Goal: Task Accomplishment & Management: Complete application form

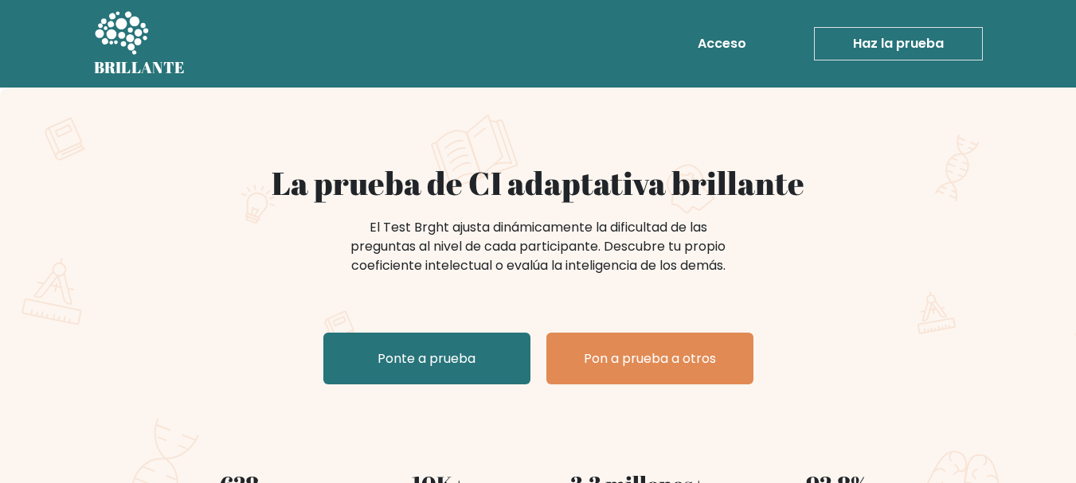
click at [898, 310] on div "La prueba de CI adaptativa brillante El Test Brght ajusta dinámicamente la difi…" at bounding box center [538, 277] width 796 height 227
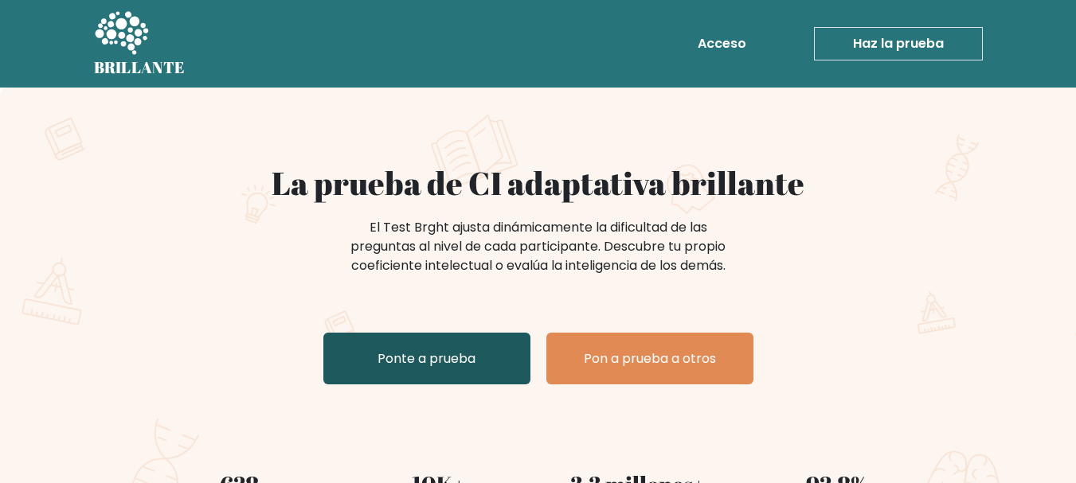
click at [433, 352] on font "Ponte a prueba" at bounding box center [426, 359] width 98 height 18
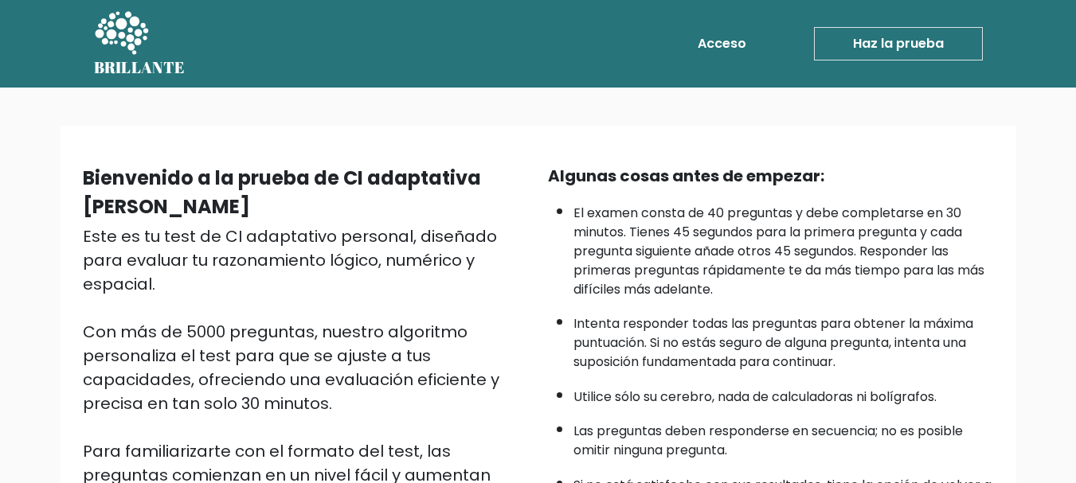
click at [984, 268] on font "El examen consta de 40 preguntas y debe completarse en 30 minutos. Tienes 45 se…" at bounding box center [778, 251] width 411 height 95
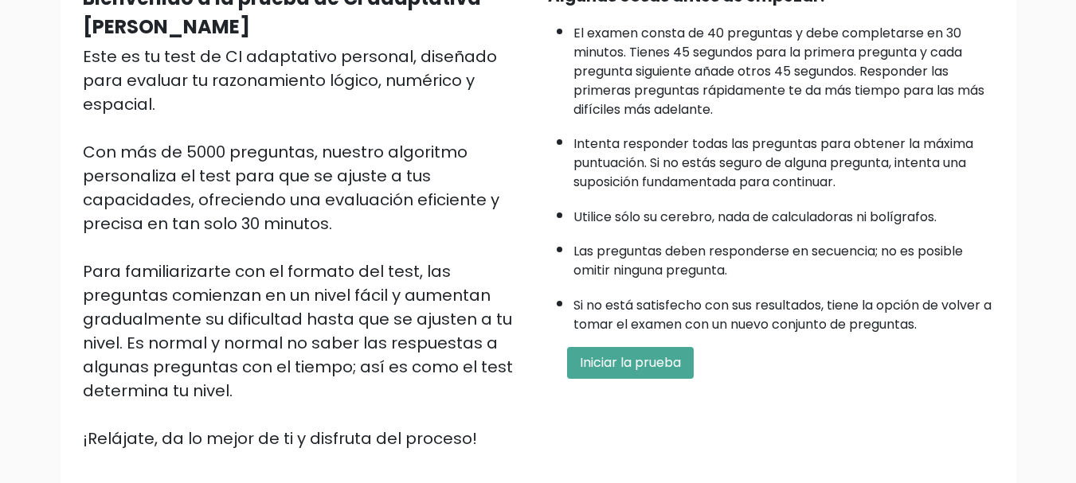
scroll to position [182, 0]
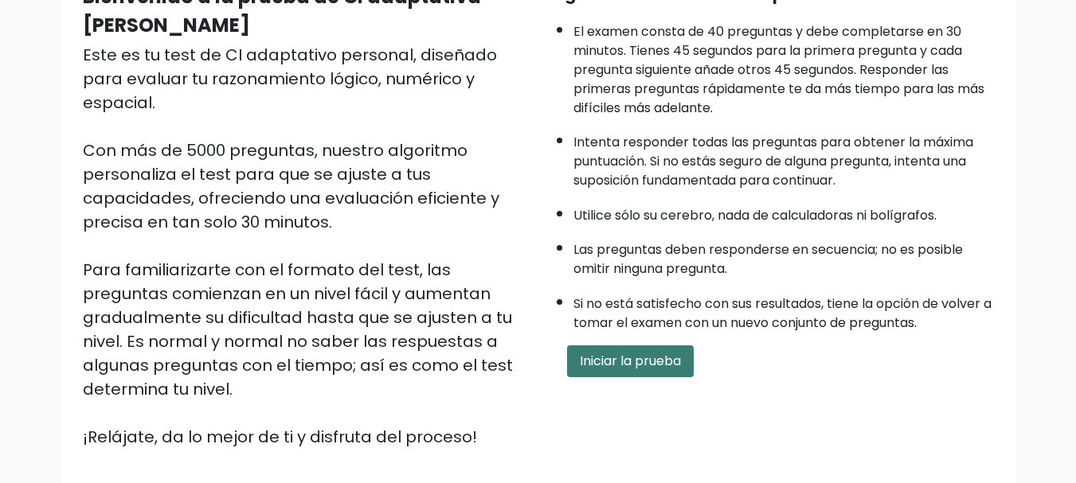
click at [635, 353] on font "Iniciar la prueba" at bounding box center [630, 361] width 101 height 18
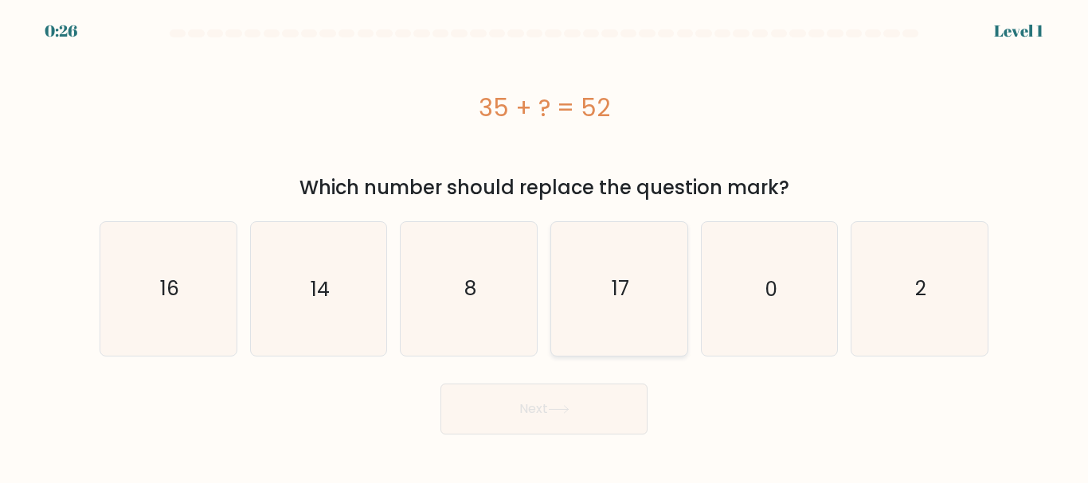
click at [600, 303] on icon "17" at bounding box center [619, 288] width 133 height 133
click at [545, 246] on input "d. 17" at bounding box center [544, 244] width 1 height 4
radio input "true"
click at [561, 409] on icon at bounding box center [559, 409] width 22 height 9
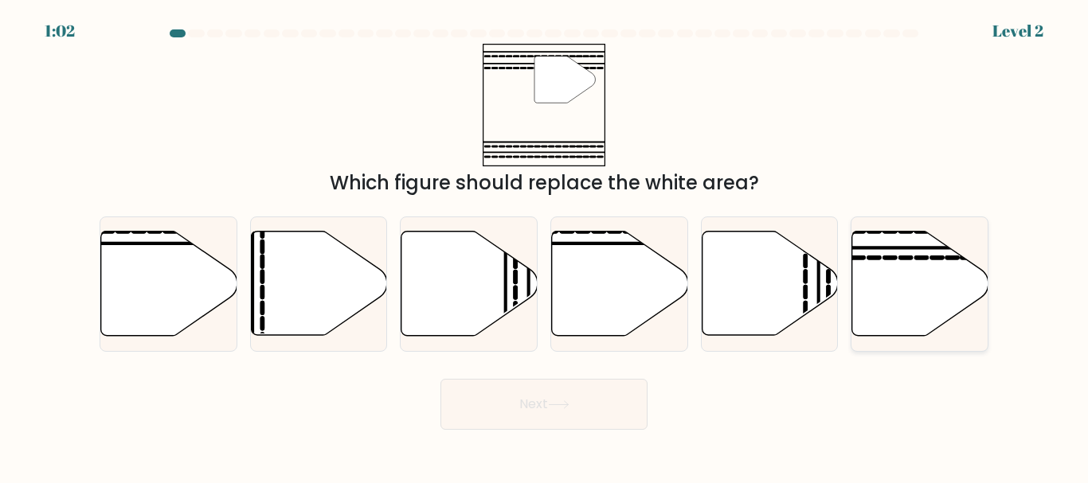
click at [900, 283] on icon at bounding box center [920, 284] width 136 height 104
click at [545, 246] on input "f." at bounding box center [544, 244] width 1 height 4
radio input "true"
click at [554, 432] on body "1:00 Level 2" at bounding box center [544, 241] width 1088 height 483
click at [548, 411] on button "Next" at bounding box center [543, 404] width 207 height 51
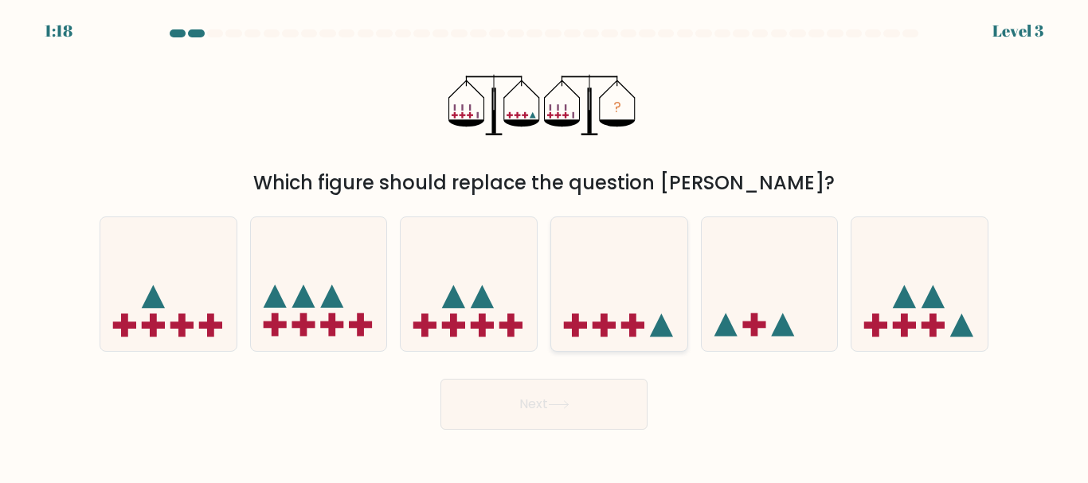
click at [593, 311] on icon at bounding box center [619, 284] width 136 height 112
click at [545, 246] on input "d." at bounding box center [544, 244] width 1 height 4
radio input "true"
click at [593, 294] on icon at bounding box center [619, 284] width 135 height 111
click at [545, 246] on input "d." at bounding box center [544, 244] width 1 height 4
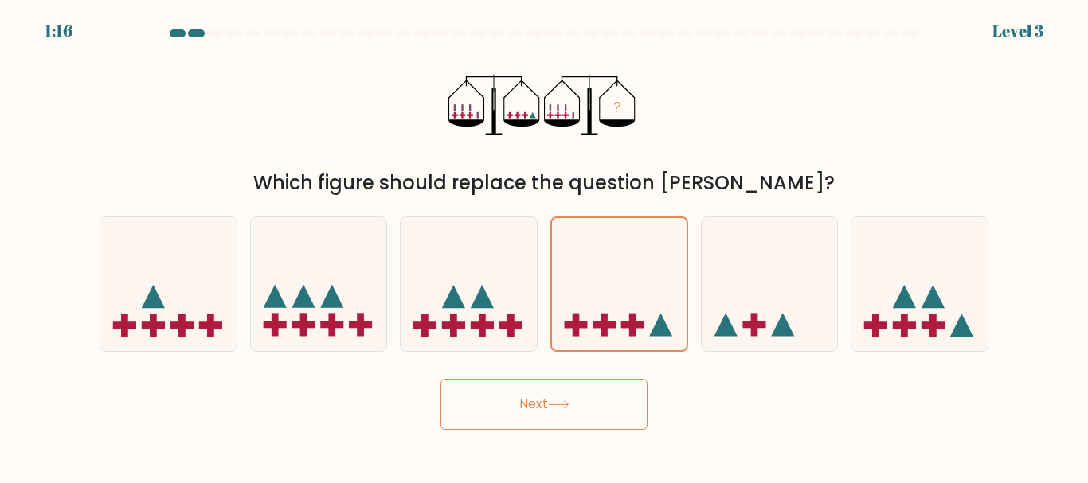
click at [549, 393] on button "Next" at bounding box center [543, 404] width 207 height 51
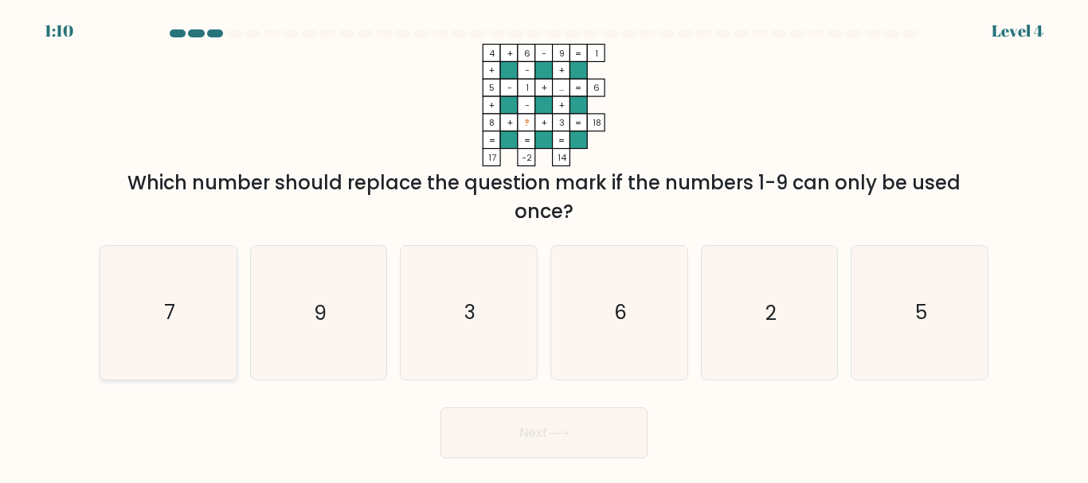
click at [188, 307] on icon "7" at bounding box center [168, 312] width 133 height 133
click at [544, 246] on input "a. 7" at bounding box center [544, 244] width 1 height 4
radio input "true"
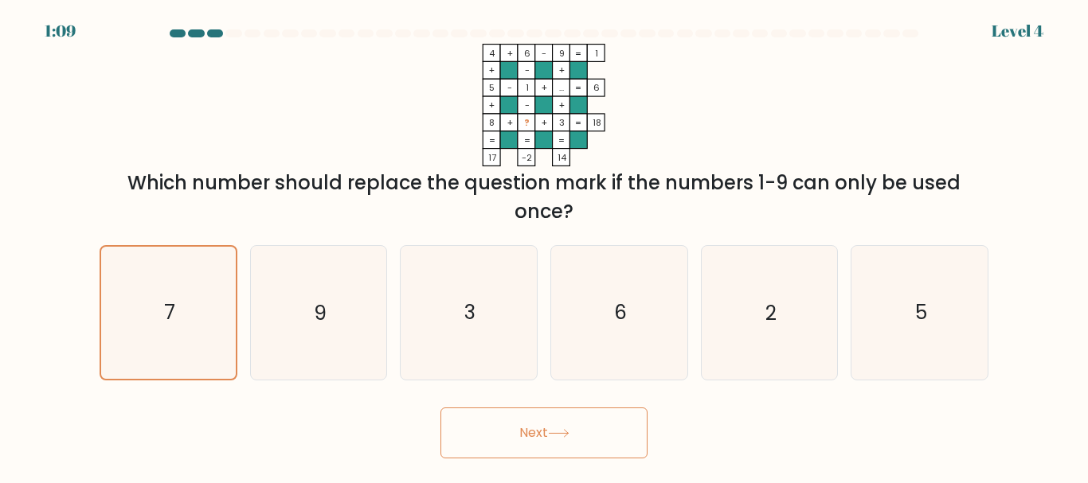
click at [514, 418] on button "Next" at bounding box center [543, 433] width 207 height 51
click at [549, 437] on button "Next" at bounding box center [543, 433] width 207 height 51
click at [181, 338] on icon "7" at bounding box center [168, 312] width 131 height 131
click at [544, 246] on input "a. 7" at bounding box center [544, 244] width 1 height 4
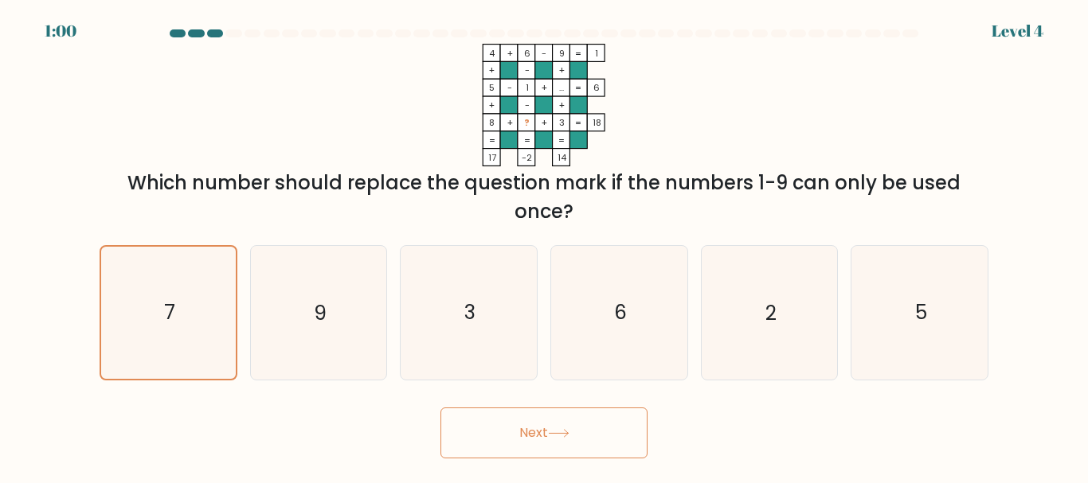
click at [496, 433] on button "Next" at bounding box center [543, 433] width 207 height 51
click at [596, 435] on button "Next" at bounding box center [543, 433] width 207 height 51
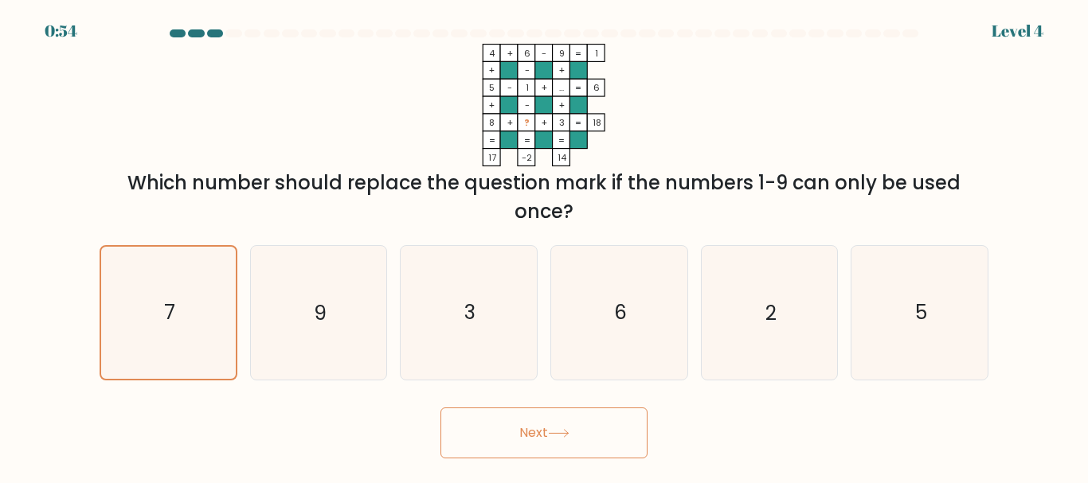
click at [596, 435] on button "Next" at bounding box center [543, 433] width 207 height 51
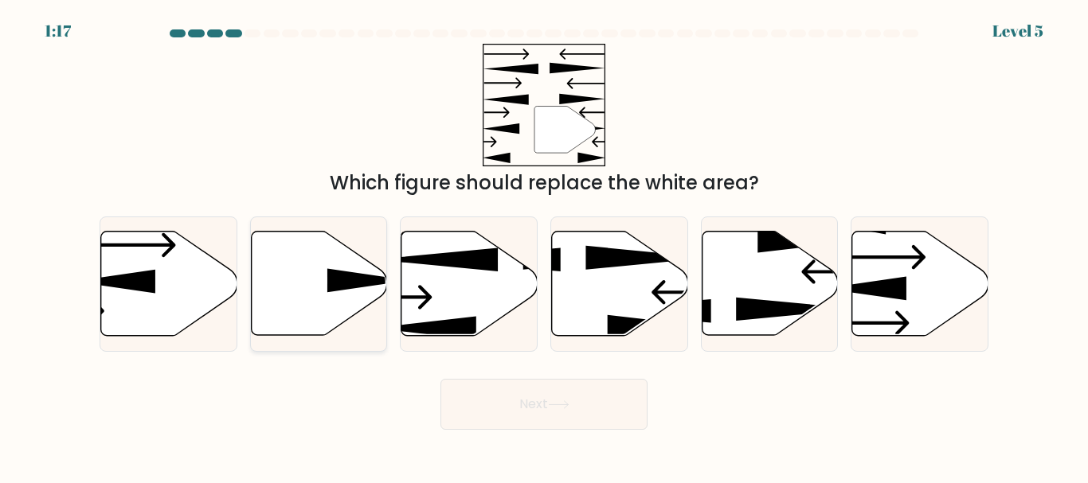
click at [319, 307] on icon at bounding box center [319, 284] width 136 height 104
click at [544, 246] on input "b." at bounding box center [544, 244] width 1 height 4
radio input "true"
click at [531, 422] on button "Next" at bounding box center [543, 404] width 207 height 51
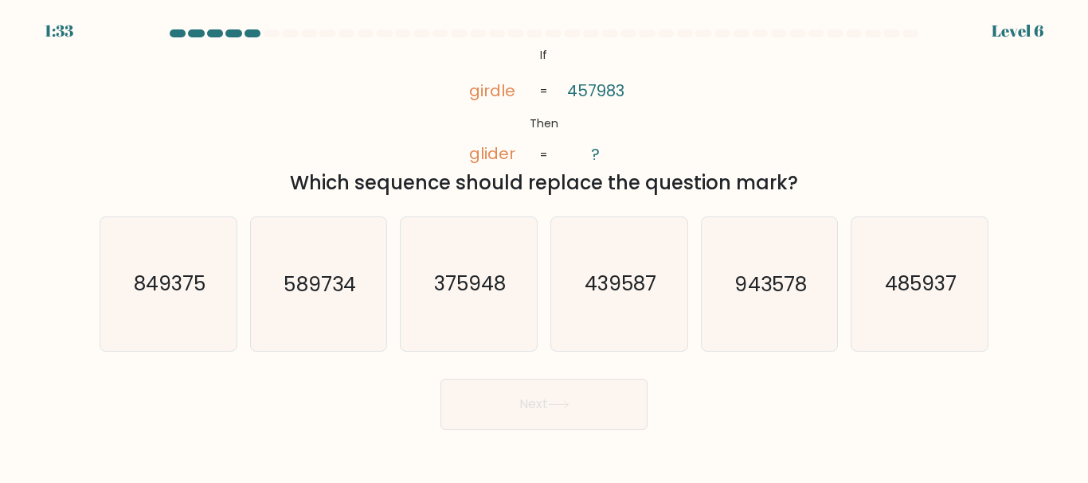
click at [862, 170] on div "Which sequence should replace the question mark?" at bounding box center [544, 183] width 870 height 29
click at [908, 291] on text "485937" at bounding box center [921, 285] width 72 height 28
click at [545, 246] on input "f. 485937" at bounding box center [544, 244] width 1 height 4
radio input "true"
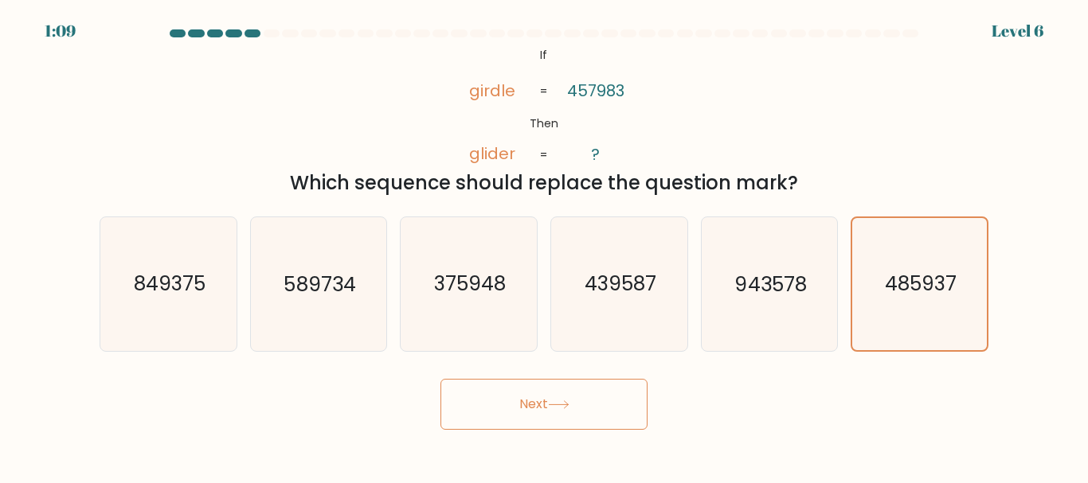
click at [538, 453] on body "1:09 Level 6 If" at bounding box center [544, 241] width 1088 height 483
click at [536, 415] on button "Next" at bounding box center [543, 404] width 207 height 51
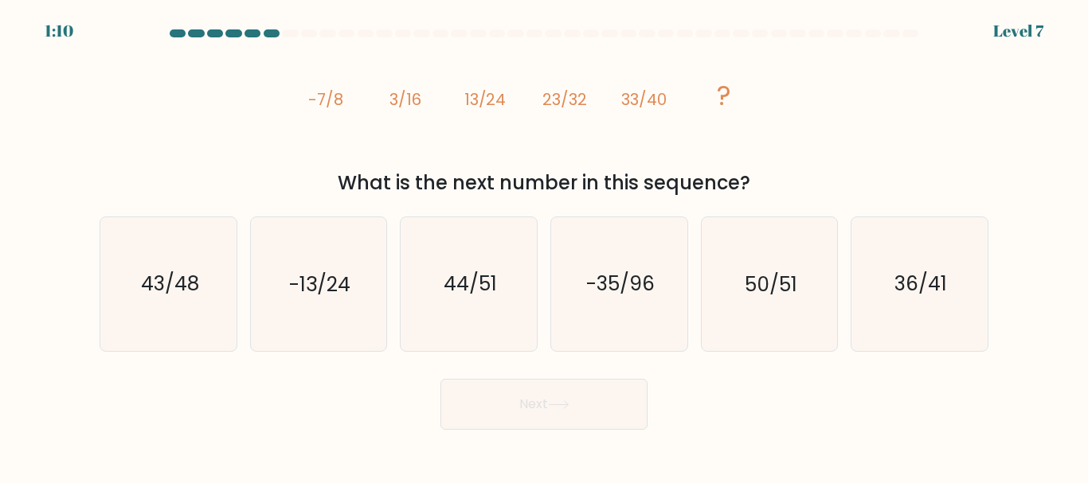
drag, startPoint x: 162, startPoint y: 256, endPoint x: 526, endPoint y: 414, distance: 396.6
click at [163, 256] on icon "43/48" at bounding box center [168, 283] width 133 height 133
click at [544, 246] on input "a. 43/48" at bounding box center [544, 244] width 1 height 4
radio input "true"
click at [469, 399] on form at bounding box center [544, 229] width 1088 height 401
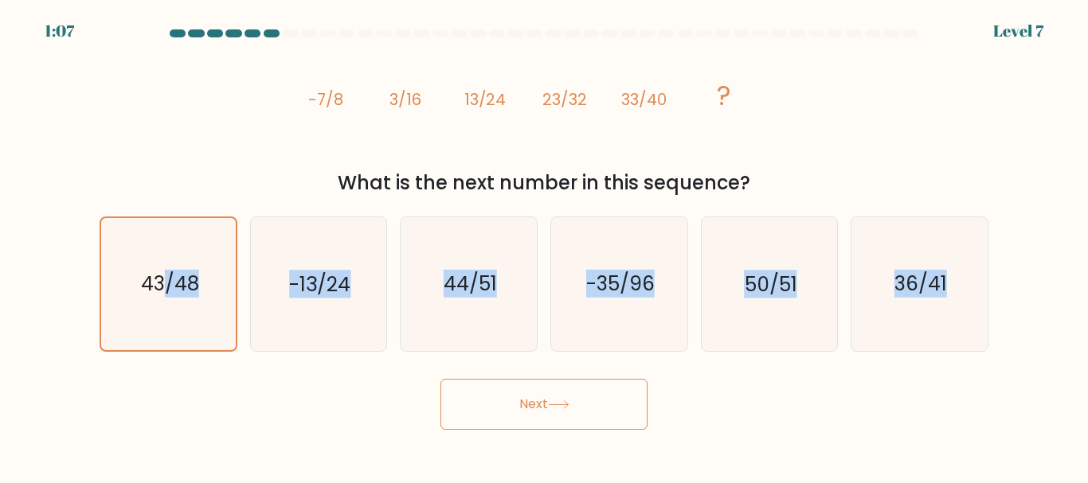
click at [516, 410] on button "Next" at bounding box center [543, 404] width 207 height 51
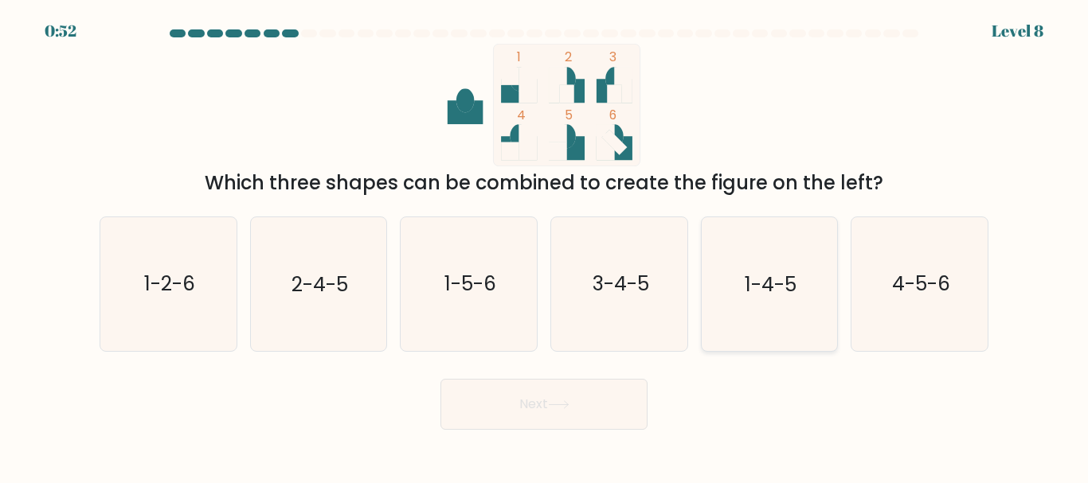
click at [746, 276] on text "1-4-5" at bounding box center [771, 285] width 52 height 28
click at [545, 246] on input "e. 1-4-5" at bounding box center [544, 244] width 1 height 4
radio input "true"
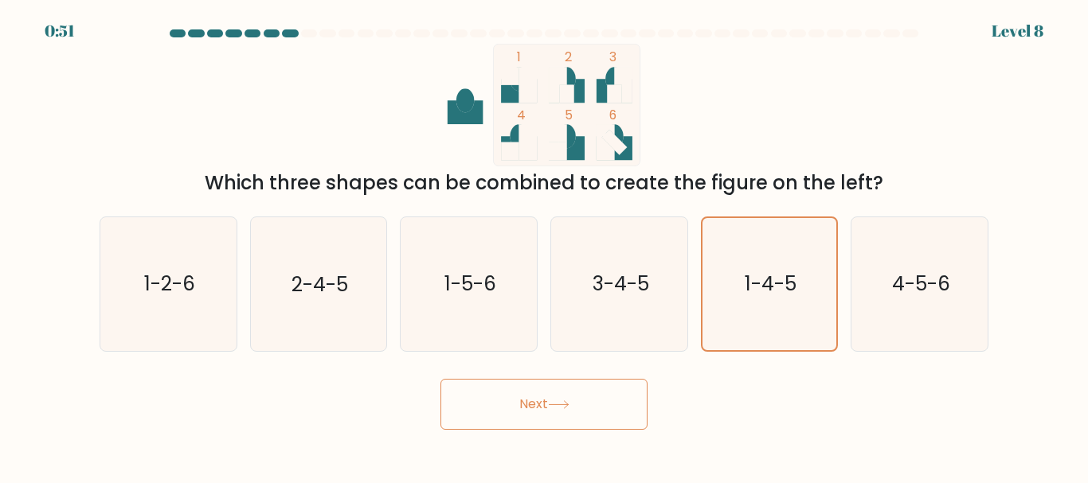
click at [527, 397] on button "Next" at bounding box center [543, 404] width 207 height 51
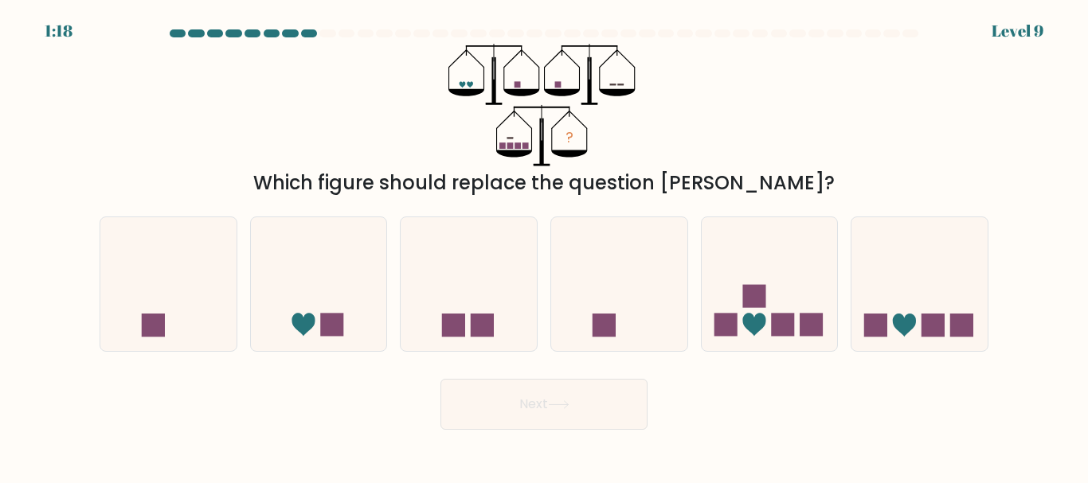
click at [749, 279] on icon at bounding box center [770, 284] width 136 height 112
click at [545, 246] on input "e." at bounding box center [544, 244] width 1 height 4
radio input "true"
click at [555, 398] on button "Next" at bounding box center [543, 404] width 207 height 51
click text "-1/4788"
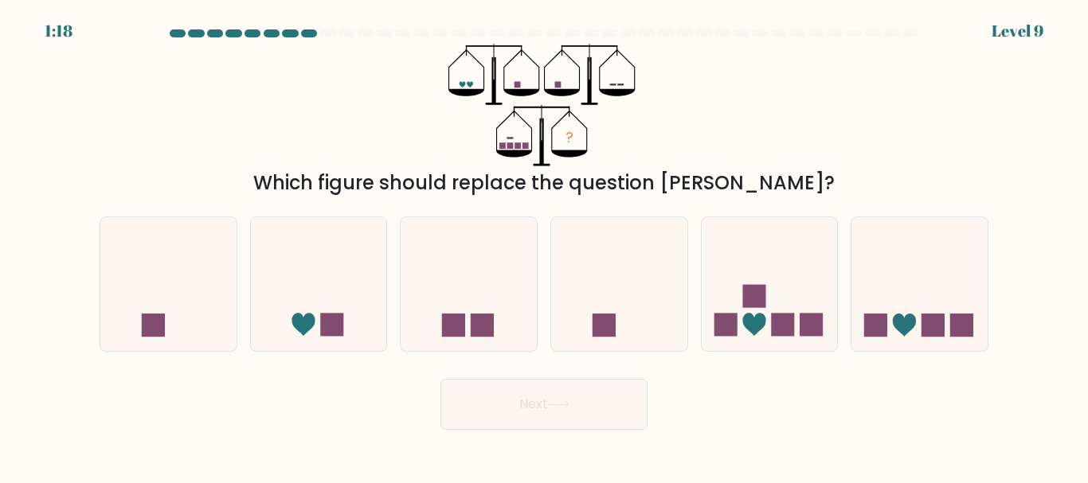
click at [544, 246] on input "b. -1/4788" at bounding box center [544, 244] width 1 height 4
radio input "true"
click at [534, 405] on button "Next" at bounding box center [543, 404] width 207 height 51
click icon
click at [544, 246] on input "a." at bounding box center [544, 244] width 1 height 4
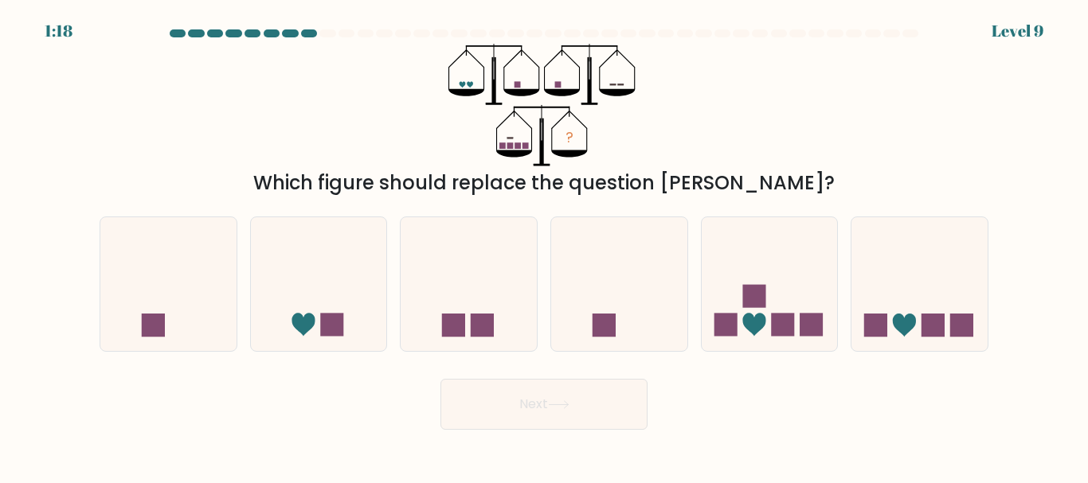
radio input "true"
click at [561, 407] on icon at bounding box center [559, 405] width 22 height 9
click rect
click at [544, 246] on input "a." at bounding box center [544, 244] width 1 height 4
radio input "true"
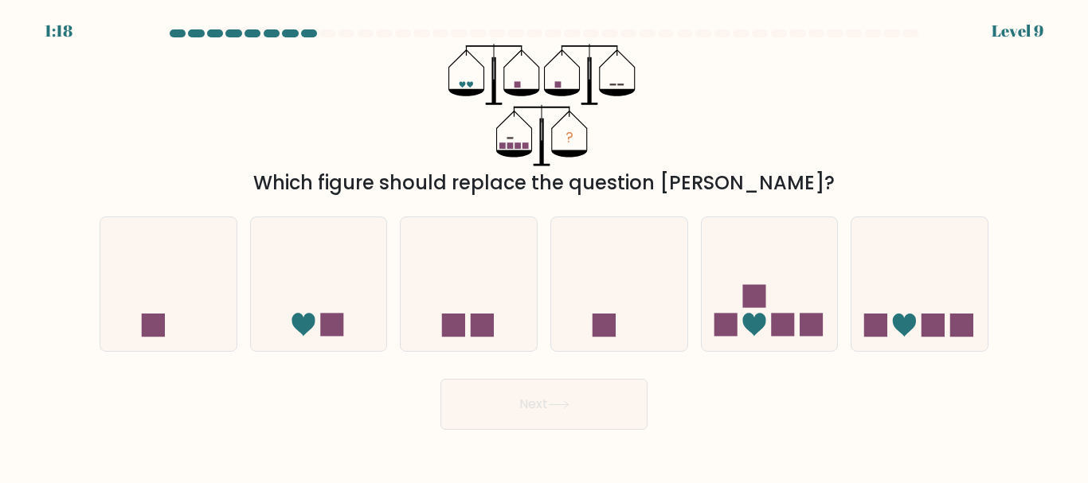
click at [917, 280] on icon at bounding box center [919, 284] width 136 height 112
click at [545, 246] on input "f." at bounding box center [544, 244] width 1 height 4
radio input "true"
click at [568, 394] on button "Next" at bounding box center [543, 404] width 207 height 51
click text "139"
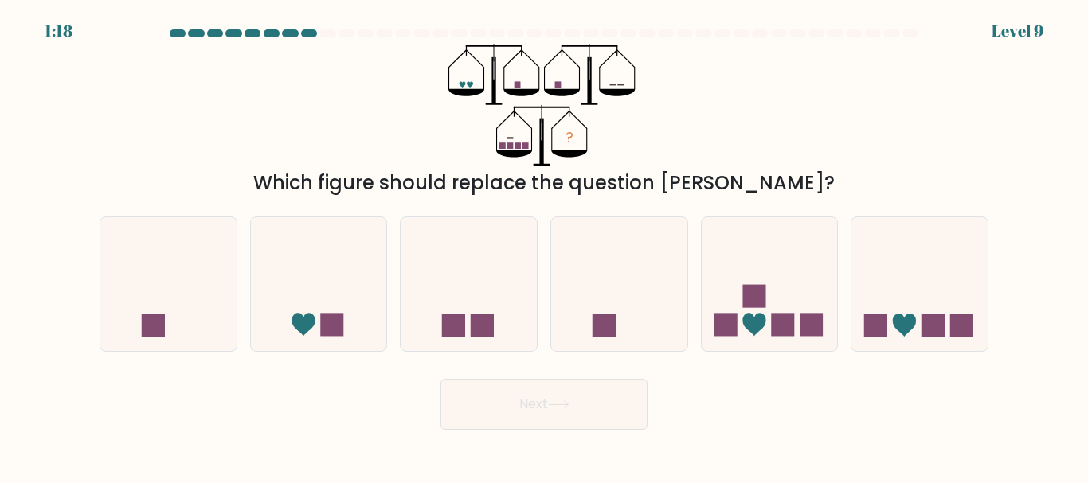
click at [545, 246] on input "e. 139" at bounding box center [544, 244] width 1 height 4
radio input "true"
click at [523, 416] on button "Next" at bounding box center [543, 404] width 207 height 51
click icon
click at [545, 246] on input "f." at bounding box center [544, 244] width 1 height 4
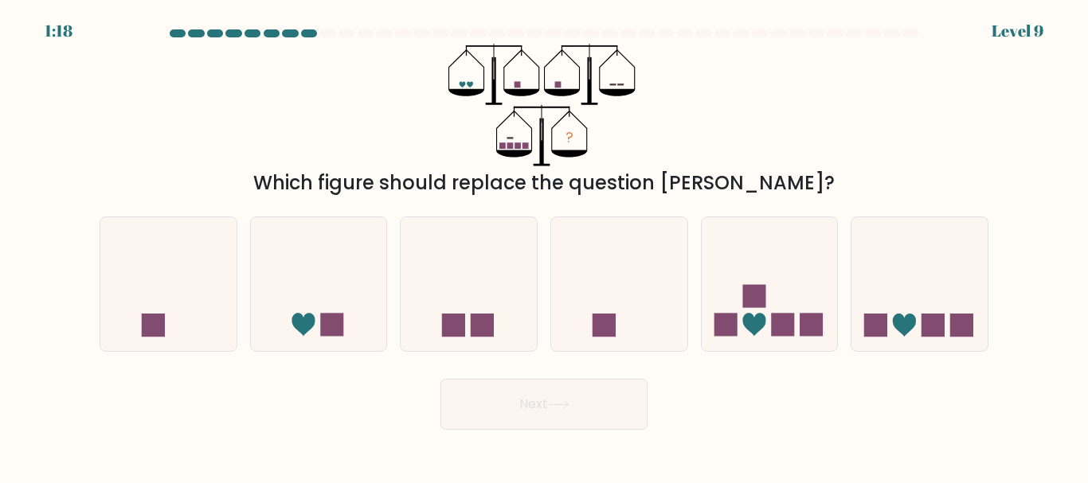
radio input "true"
click at [569, 420] on button "Next" at bounding box center [543, 404] width 207 height 51
click at [456, 301] on icon at bounding box center [469, 284] width 136 height 112
click at [544, 246] on input "c." at bounding box center [544, 244] width 1 height 4
radio input "true"
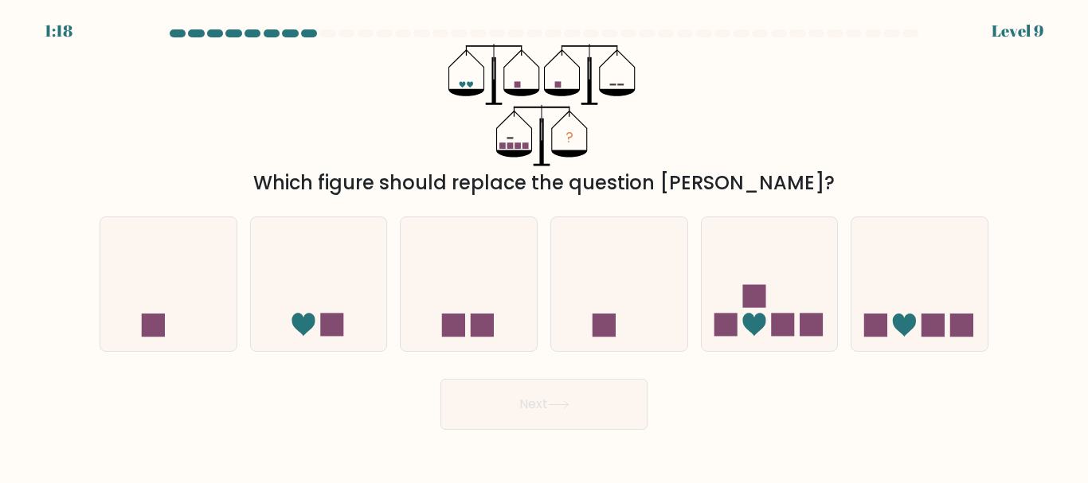
click at [624, 276] on icon at bounding box center [619, 284] width 136 height 112
click at [545, 246] on input "d." at bounding box center [544, 244] width 1 height 4
radio input "true"
